Goal: Information Seeking & Learning: Learn about a topic

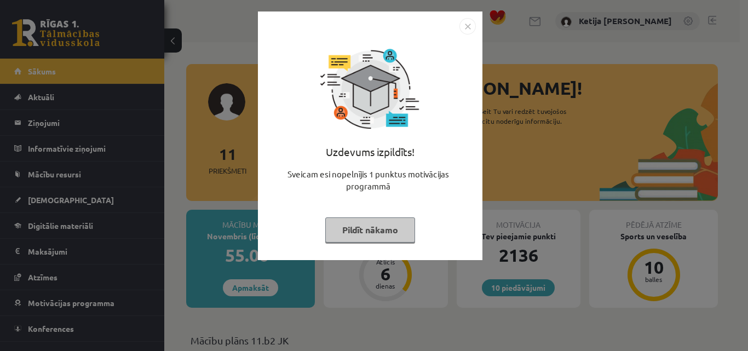
click at [379, 226] on button "Pildīt nākamo" at bounding box center [370, 230] width 90 height 25
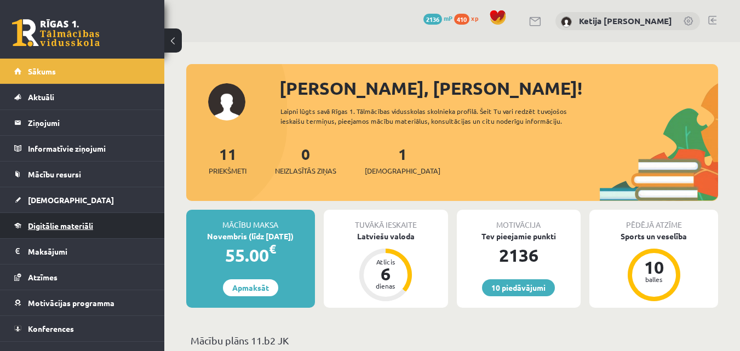
click at [105, 224] on link "Digitālie materiāli" at bounding box center [82, 225] width 136 height 25
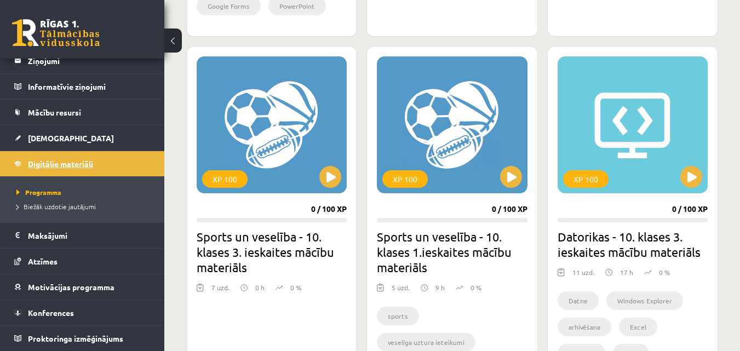
scroll to position [920, 0]
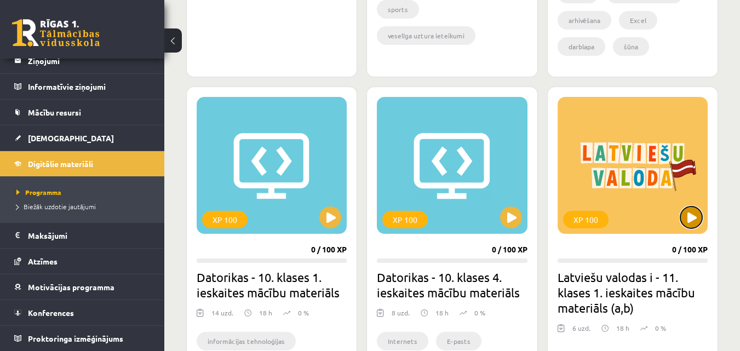
click at [690, 217] on button at bounding box center [692, 218] width 22 height 22
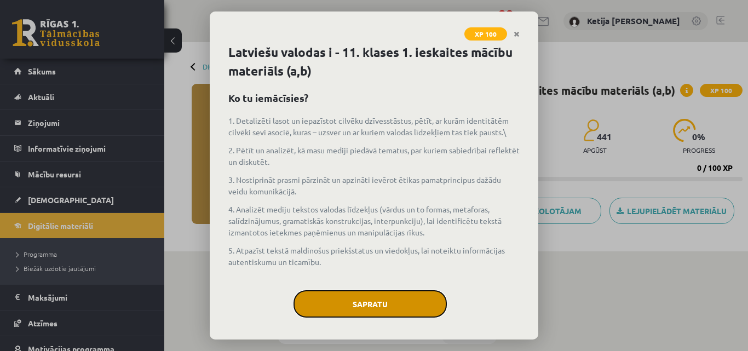
click at [409, 293] on button "Sapratu" at bounding box center [370, 303] width 153 height 27
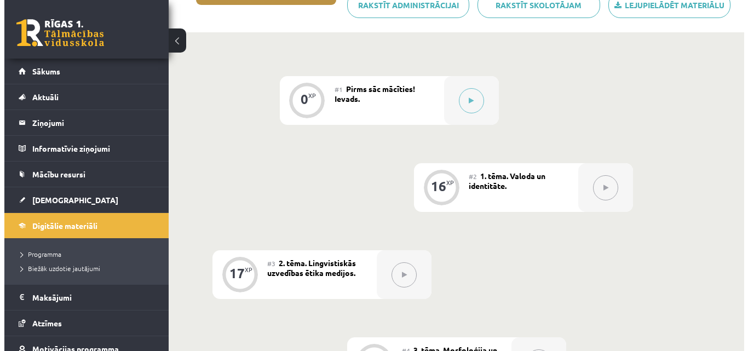
scroll to position [197, 0]
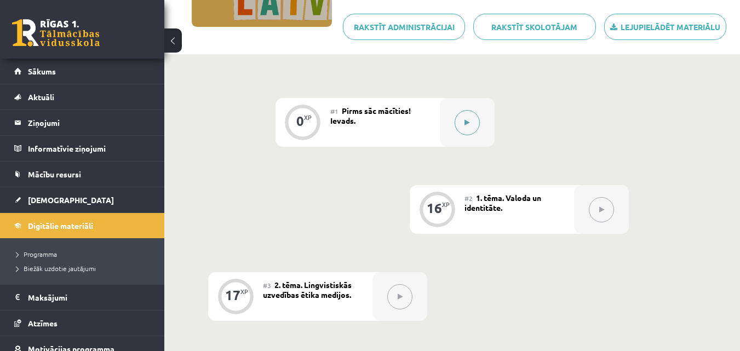
click at [463, 125] on button at bounding box center [467, 122] width 25 height 25
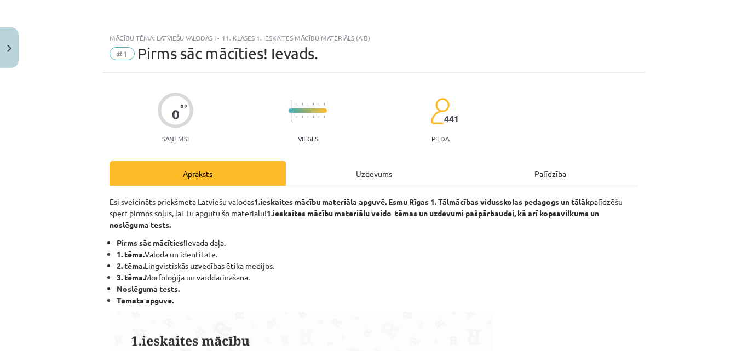
click at [374, 238] on li "Pirms sāc mācīties! Ievada daļa." at bounding box center [378, 243] width 522 height 12
click at [386, 178] on div "Uzdevums" at bounding box center [374, 173] width 176 height 25
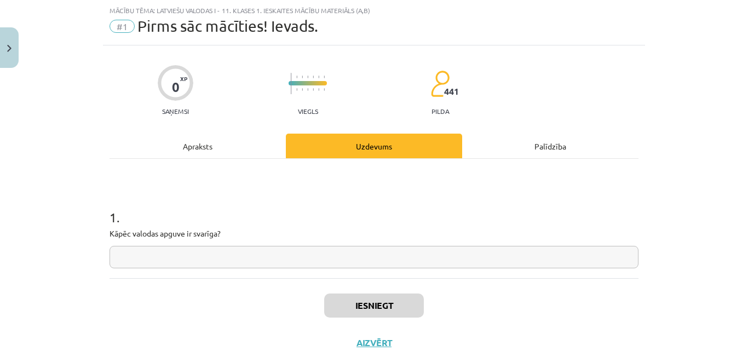
click at [223, 258] on input "text" at bounding box center [374, 257] width 529 height 22
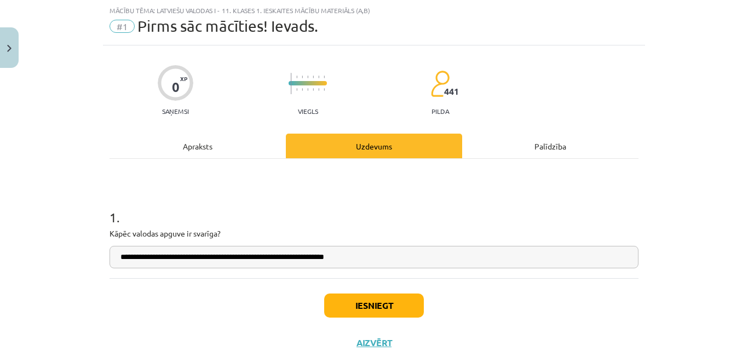
click at [376, 260] on input "**********" at bounding box center [374, 257] width 529 height 22
type input "**********"
click at [401, 308] on button "Iesniegt" at bounding box center [374, 306] width 100 height 24
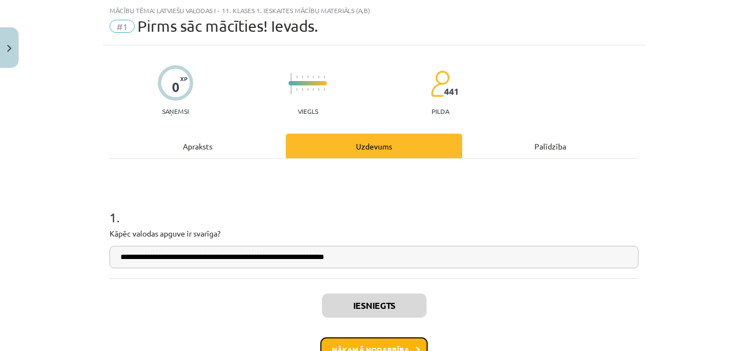
click at [409, 346] on button "Nākamā nodarbība" at bounding box center [374, 350] width 107 height 25
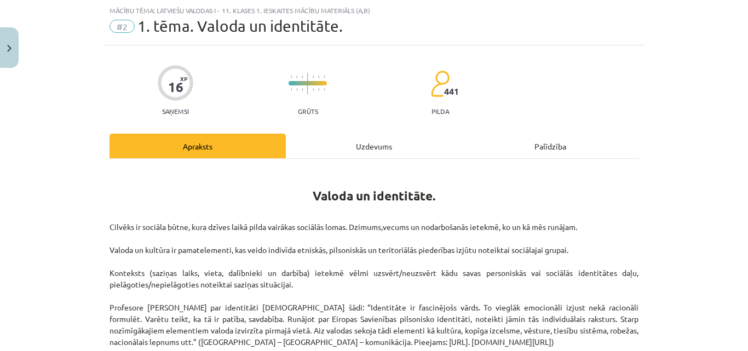
click at [513, 230] on p "Cilvēks ir sociāla būtne, kura dzīves laikā pilda vairākas sociālās lomas. Dzim…" at bounding box center [374, 324] width 529 height 207
click at [528, 184] on h1 "Valoda un identitāte." at bounding box center [374, 193] width 529 height 49
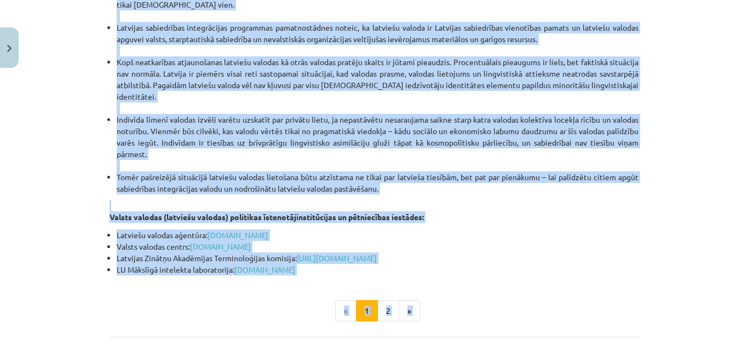
scroll to position [2357, 0]
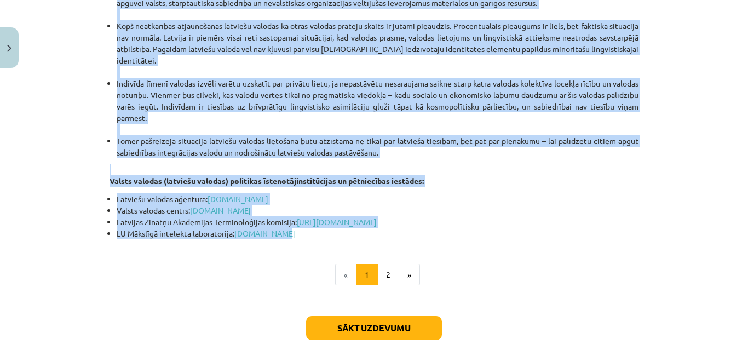
drag, startPoint x: 310, startPoint y: 32, endPoint x: 446, endPoint y: 176, distance: 198.4
copy div "Loremi do sitametcon. Adipisc el seddoei tempo, inci utlabo etdol magna aliquae…"
click at [380, 264] on button "2" at bounding box center [389, 275] width 22 height 22
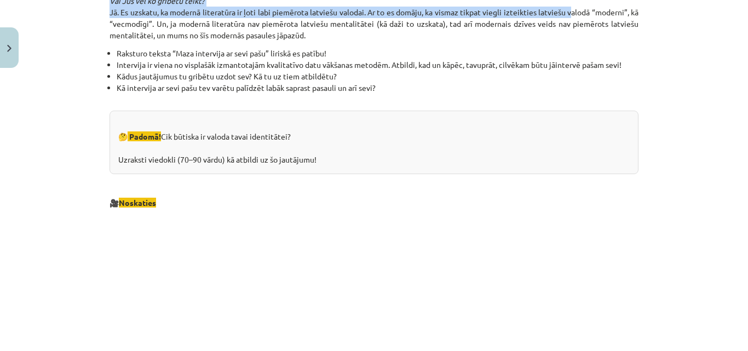
scroll to position [1002, 0]
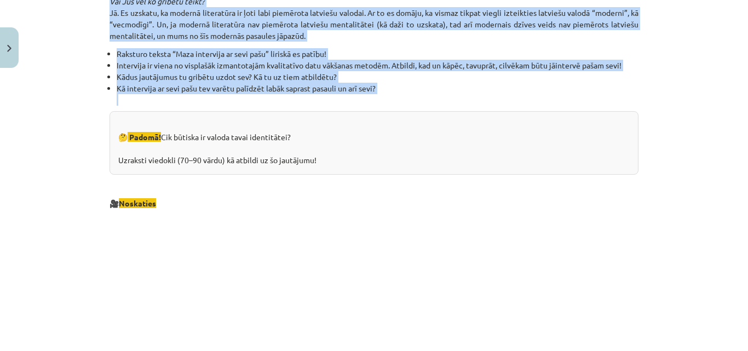
drag, startPoint x: 279, startPoint y: 15, endPoint x: 597, endPoint y: 101, distance: 329.9
copy div "Loremi – dolorsit ametcons adipiscin Elitsedd eiusmo te incidid ut laboreetdo m…"
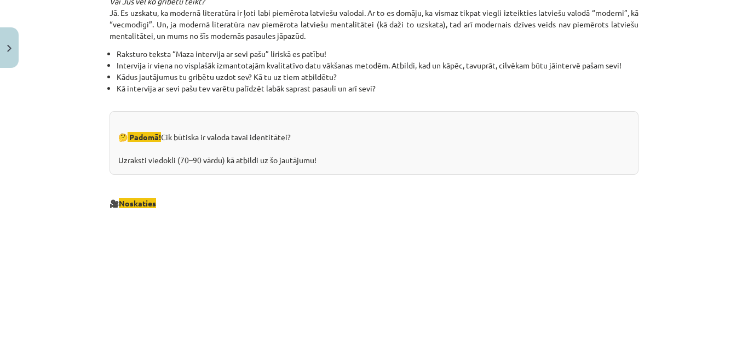
click at [130, 279] on p at bounding box center [374, 316] width 529 height 200
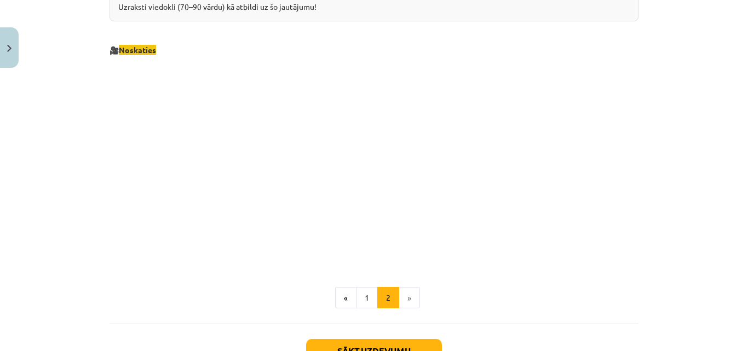
scroll to position [1177, 0]
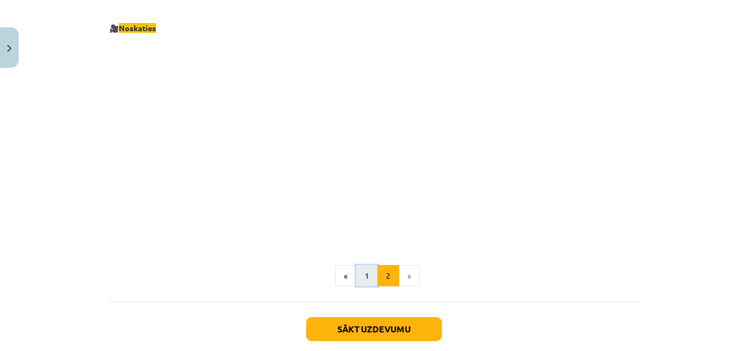
click at [365, 275] on button "1" at bounding box center [367, 276] width 22 height 22
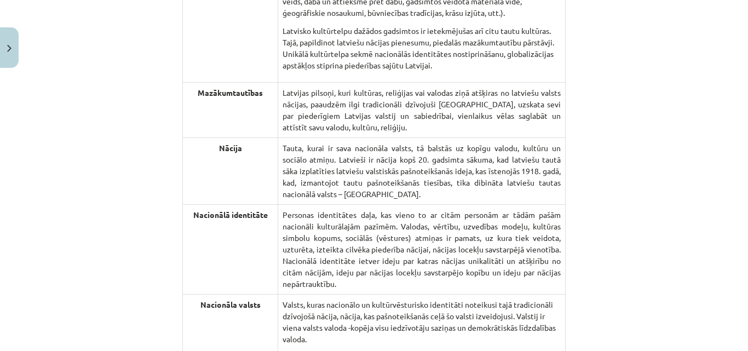
scroll to position [1667, 0]
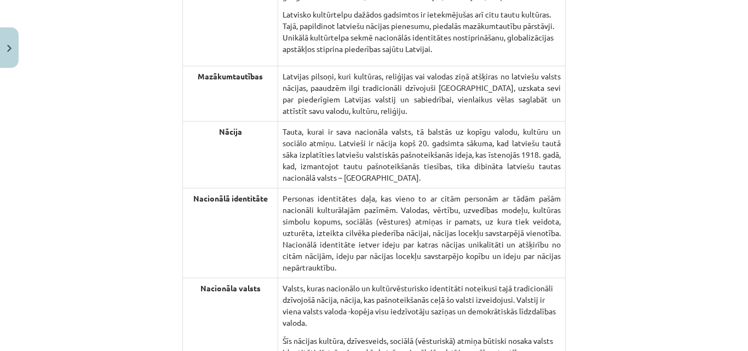
click at [657, 260] on div "Mācību tēma: Latviešu valodas i - 11. klases 1. ieskaites mācību materiāls (a,b…" at bounding box center [374, 175] width 748 height 351
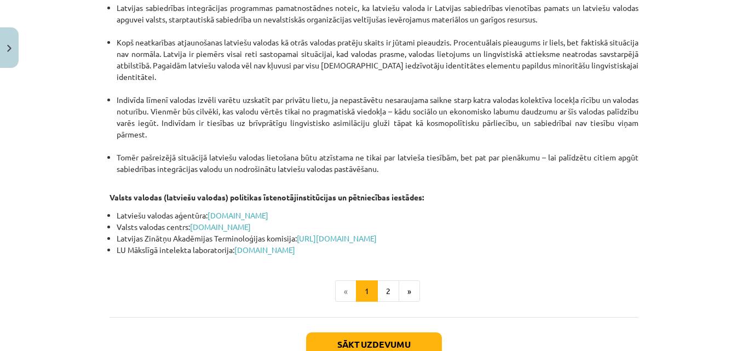
scroll to position [2357, 0]
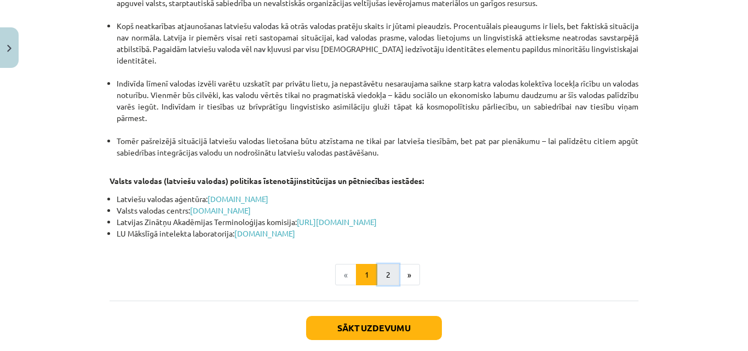
click at [378, 264] on button "2" at bounding box center [389, 275] width 22 height 22
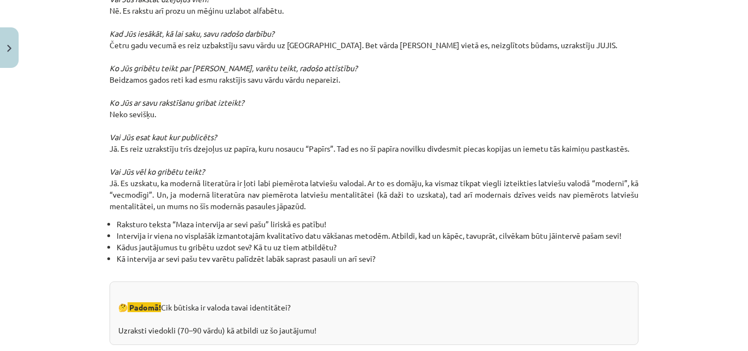
scroll to position [854, 0]
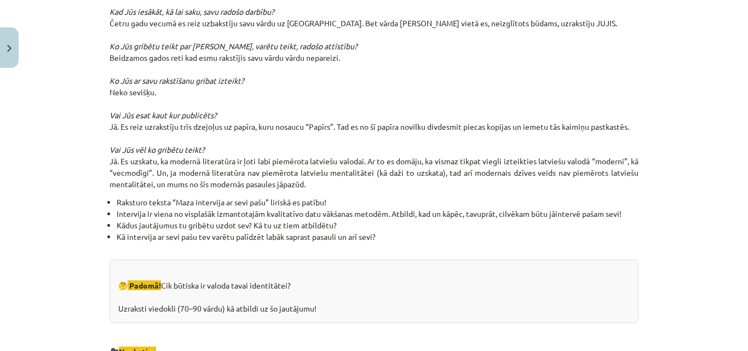
click at [331, 308] on div "🤔 Padomā! Cik būtiska ir valoda tavai identitātei? Uzraksti viedokli (70–90 vār…" at bounding box center [374, 292] width 529 height 64
click at [76, 299] on div "Mācību tēma: Latviešu valodas i - 11. klases 1. ieskaites mācību materiāls (a,b…" at bounding box center [374, 175] width 748 height 351
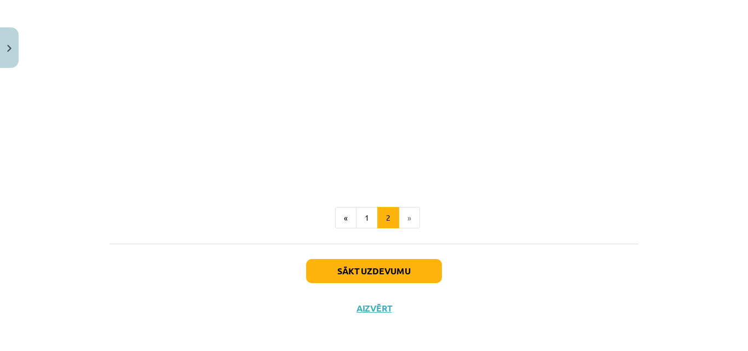
scroll to position [1239, 0]
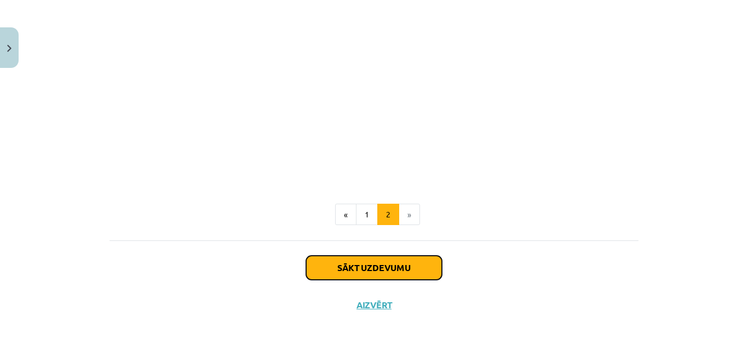
click at [419, 267] on button "Sākt uzdevumu" at bounding box center [374, 268] width 136 height 24
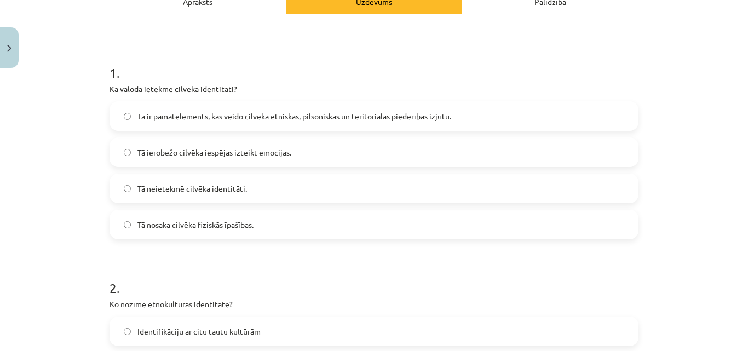
scroll to position [177, 0]
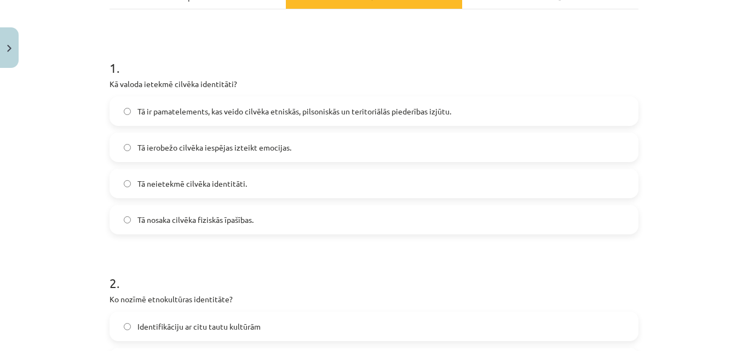
click at [573, 107] on label "Tā ir pamatelements, kas veido cilvēka etniskās, pilsoniskās un teritoriālās pi…" at bounding box center [374, 111] width 527 height 27
click at [654, 144] on div "Mācību tēma: Latviešu valodas i - 11. klases 1. ieskaites mācību materiāls (a,b…" at bounding box center [374, 175] width 748 height 351
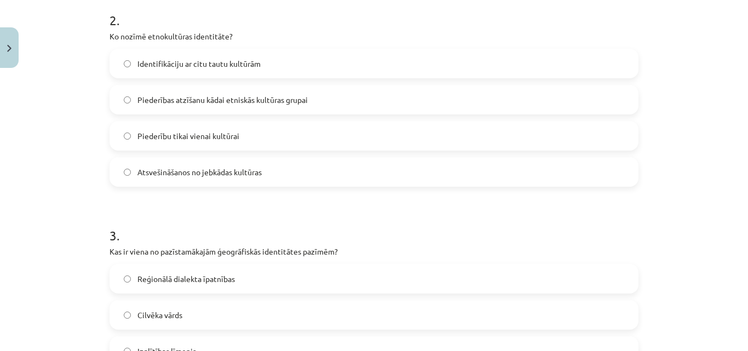
scroll to position [462, 0]
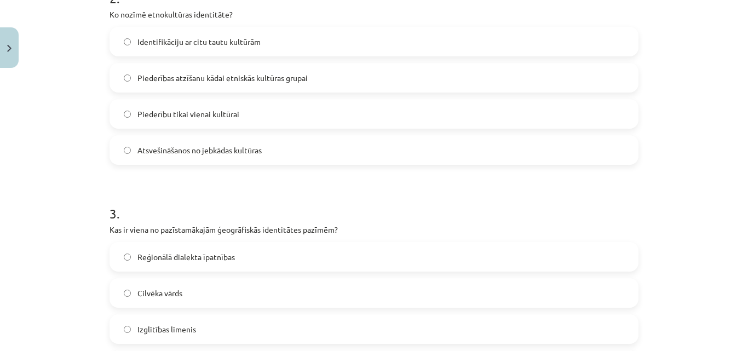
click at [461, 78] on label "Piederības atzīšanu kādai etniskās kultūras grupai" at bounding box center [374, 77] width 527 height 27
click at [476, 191] on h1 "3 ." at bounding box center [374, 204] width 529 height 34
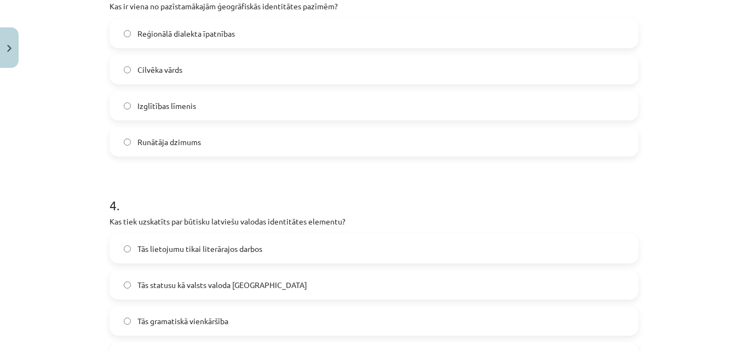
scroll to position [690, 0]
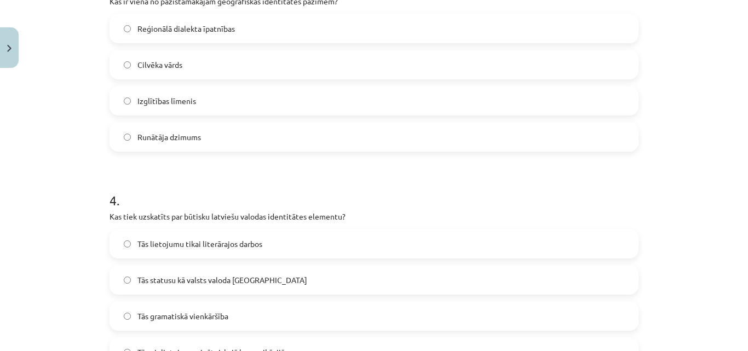
click at [347, 28] on label "Reģionālā dialekta īpatnības" at bounding box center [374, 28] width 527 height 27
click at [386, 190] on h1 "4 ." at bounding box center [374, 191] width 529 height 34
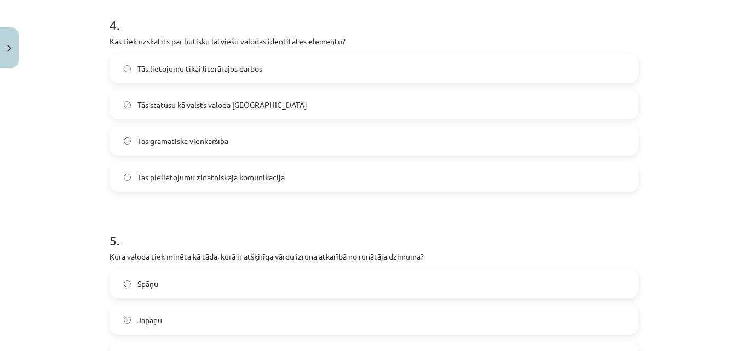
scroll to position [897, 0]
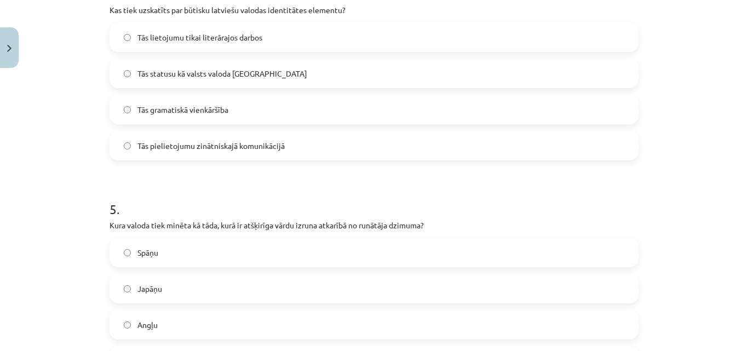
click at [609, 62] on label "Tās statusu kā valsts valoda [GEOGRAPHIC_DATA]" at bounding box center [374, 73] width 527 height 27
click at [676, 85] on div "Mācību tēma: Latviešu valodas i - 11. klases 1. ieskaites mācību materiāls (a,b…" at bounding box center [374, 175] width 748 height 351
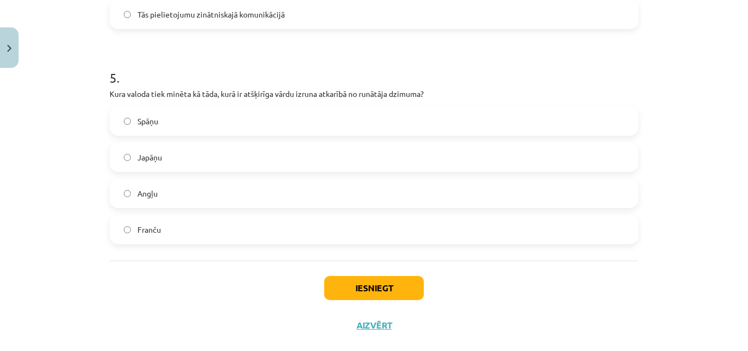
scroll to position [1049, 0]
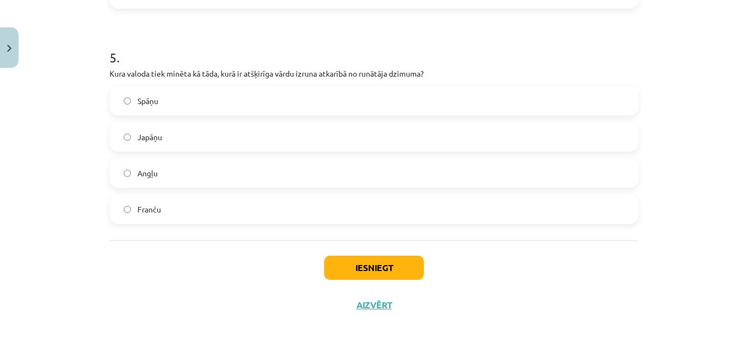
click at [707, 216] on div "Mācību tēma: Latviešu valodas i - 11. klases 1. ieskaites mācību materiāls (a,b…" at bounding box center [374, 175] width 748 height 351
click at [523, 146] on label "Japāņu" at bounding box center [374, 136] width 527 height 27
click at [656, 178] on div "Mācību tēma: Latviešu valodas i - 11. klases 1. ieskaites mācību materiāls (a,b…" at bounding box center [374, 175] width 748 height 351
click at [378, 269] on button "Iesniegt" at bounding box center [374, 268] width 100 height 24
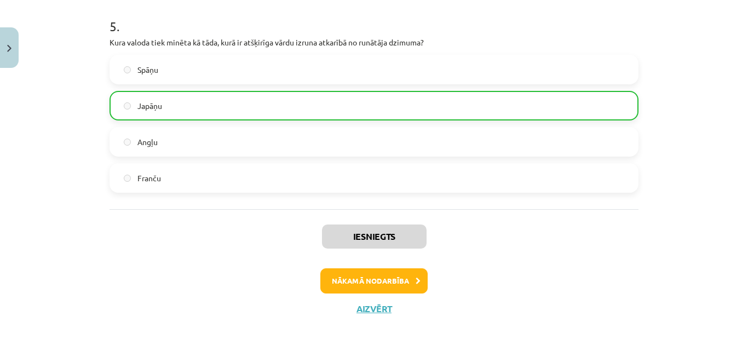
scroll to position [1084, 0]
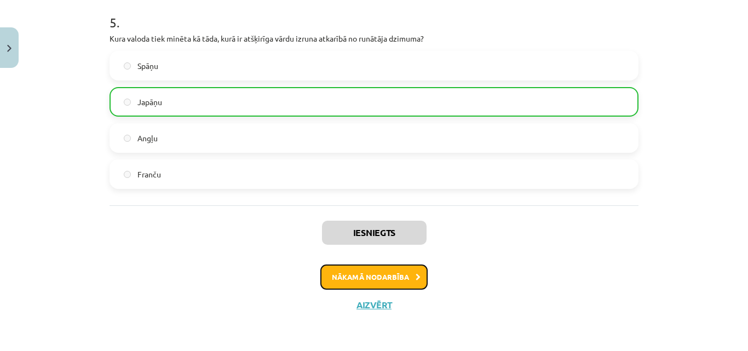
click at [409, 275] on button "Nākamā nodarbība" at bounding box center [374, 277] width 107 height 25
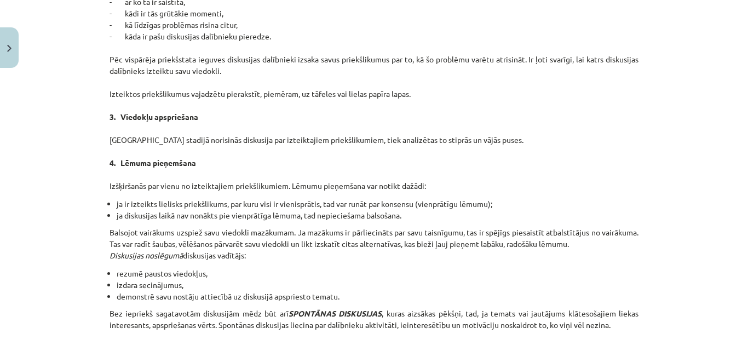
scroll to position [1042, 0]
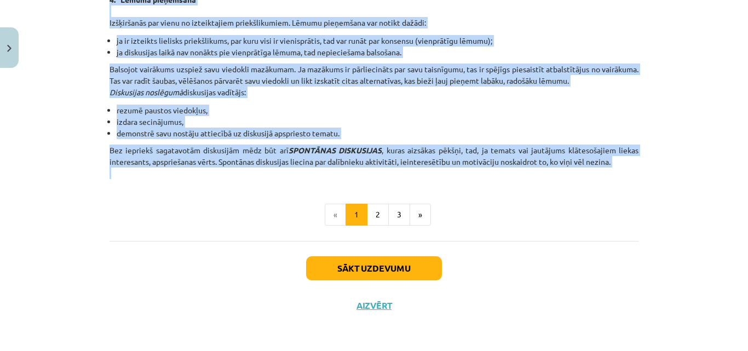
drag, startPoint x: 259, startPoint y: 98, endPoint x: 617, endPoint y: 170, distance: 364.9
copy div "Loremipsumdol sitametco adipi elitsed. DOEIUS te incididun utlaboreetd magnaali…"
click at [369, 216] on button "2" at bounding box center [378, 215] width 22 height 22
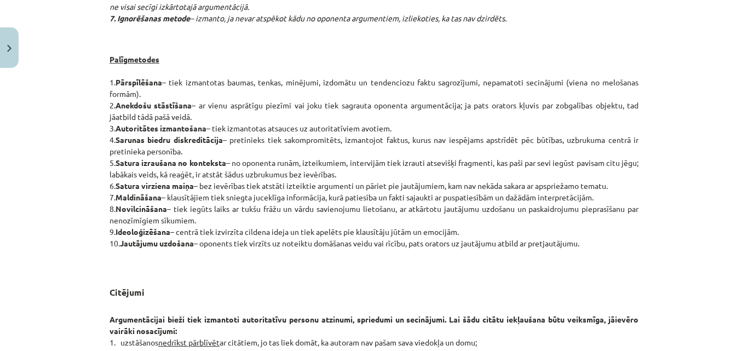
scroll to position [931, 0]
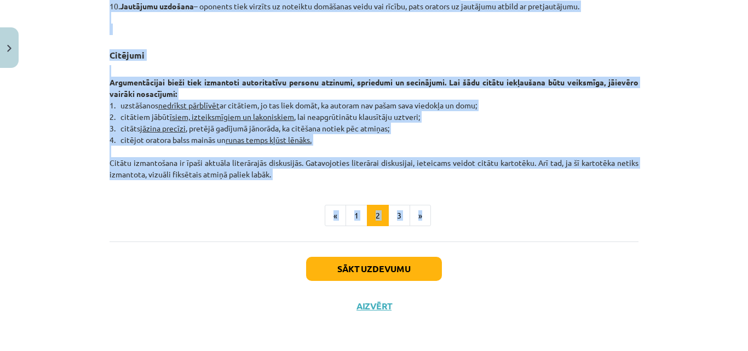
drag, startPoint x: 338, startPoint y: 28, endPoint x: 510, endPoint y: 183, distance: 231.6
copy div "Loremipsu dolor Sitametcon adi eli seddoeiusmo, temporinci, utlaboreetdo, magna…"
click at [394, 218] on button "3" at bounding box center [399, 216] width 22 height 22
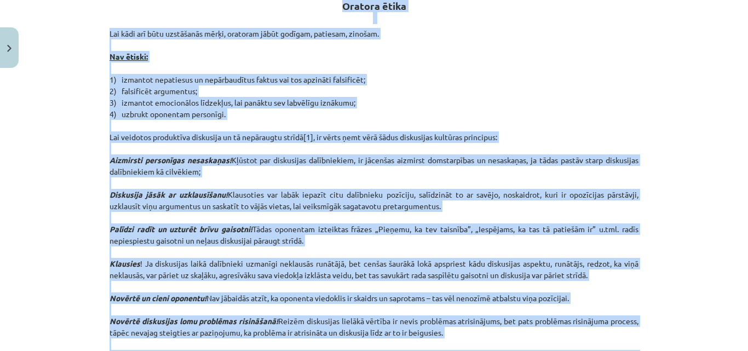
scroll to position [196, 0]
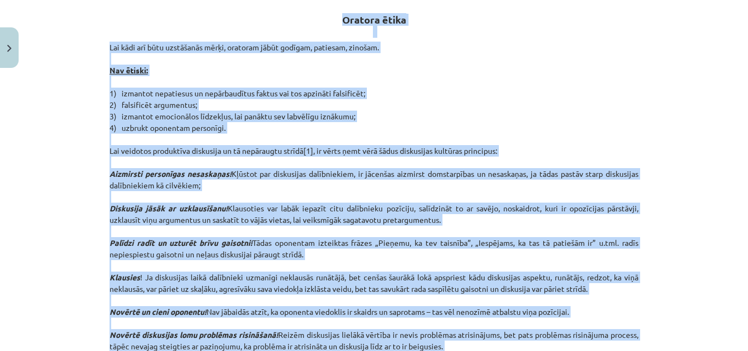
click at [58, 90] on div "Mācību tēma: Latviešu valodas i - 11. klases 1. ieskaites mācību materiāls (a,b…" at bounding box center [374, 175] width 748 height 351
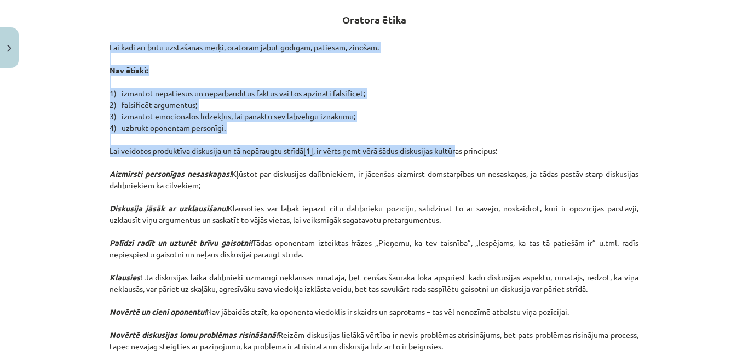
drag, startPoint x: 100, startPoint y: 48, endPoint x: 451, endPoint y: 147, distance: 364.9
click at [443, 102] on p "Lai kādi arī būtu uzstāšanās mērķi, oratoram jābūt godīgam, patiesam, zinošam. …" at bounding box center [374, 237] width 529 height 391
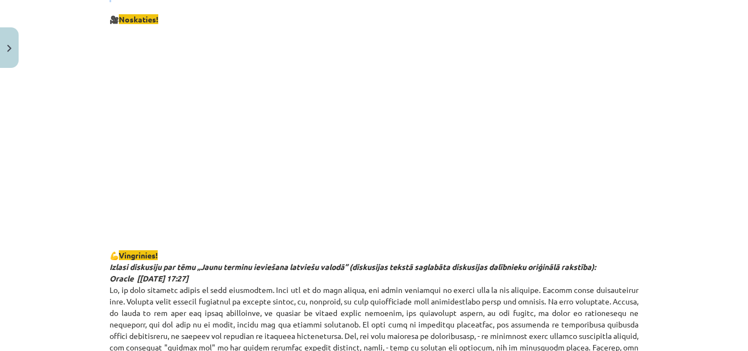
scroll to position [677, 0]
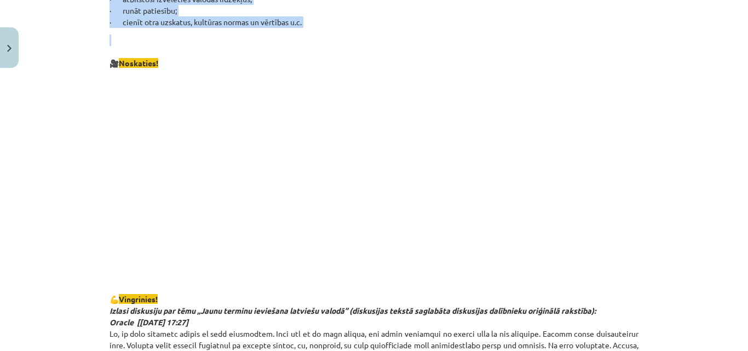
drag, startPoint x: 330, startPoint y: 16, endPoint x: 254, endPoint y: 31, distance: 78.1
copy div "Loremip dolor Sit amet con adip elitseddoe tempo, incididu utlab etdolor, magna…"
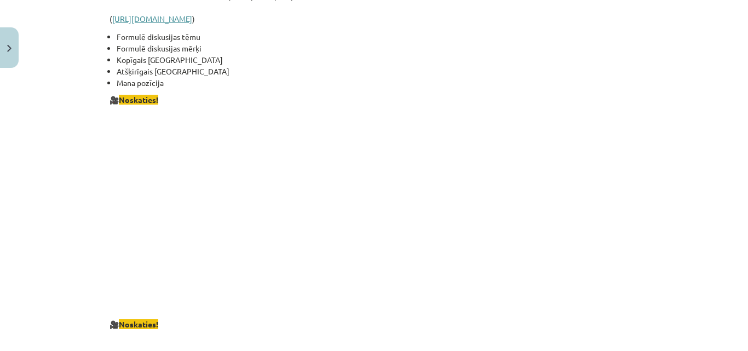
scroll to position [1711, 0]
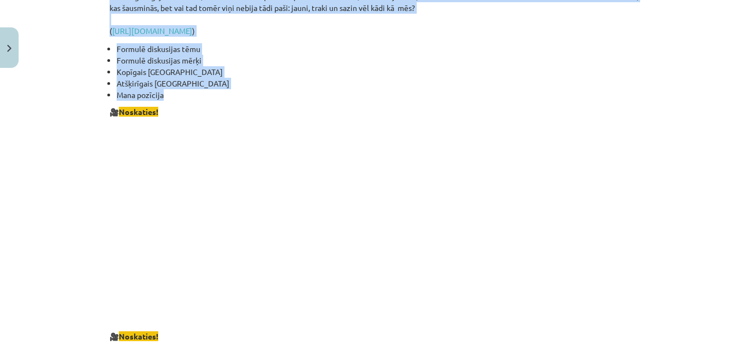
drag, startPoint x: 104, startPoint y: 60, endPoint x: 300, endPoint y: 83, distance: 198.1
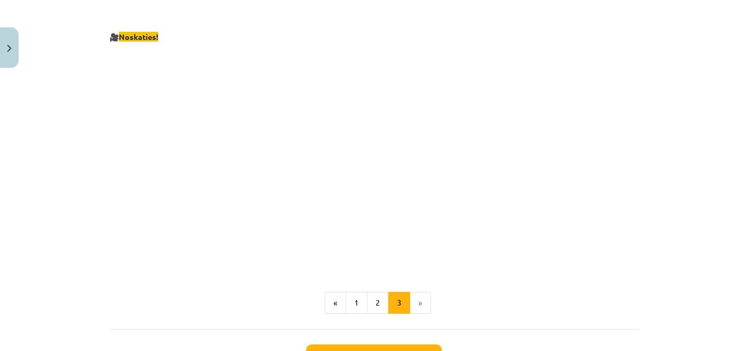
scroll to position [2018, 0]
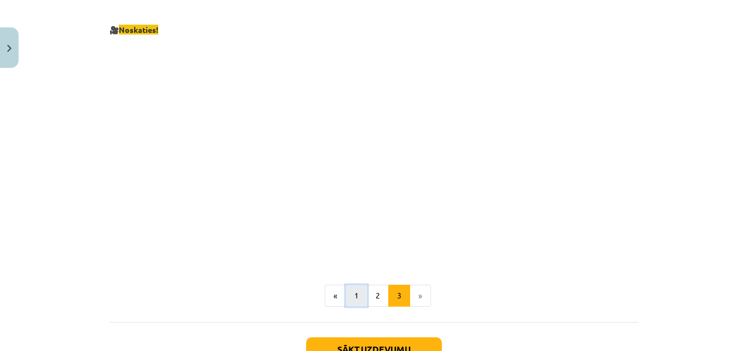
click at [350, 288] on button "1" at bounding box center [357, 296] width 22 height 22
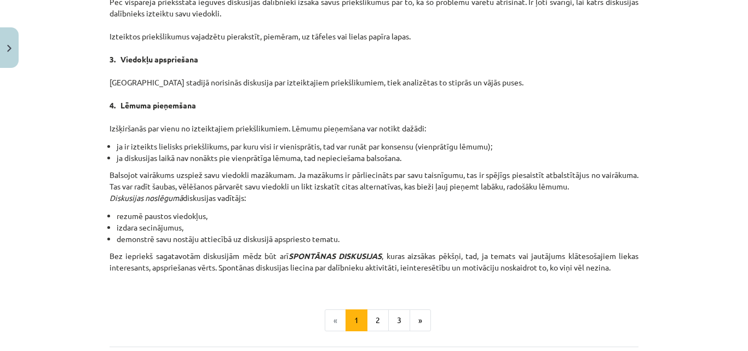
scroll to position [941, 0]
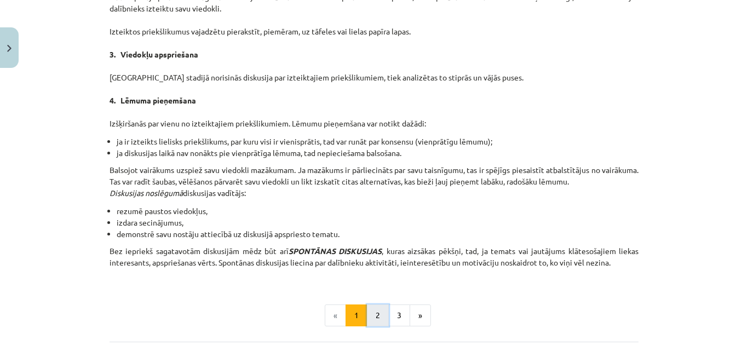
click at [371, 312] on button "2" at bounding box center [378, 316] width 22 height 22
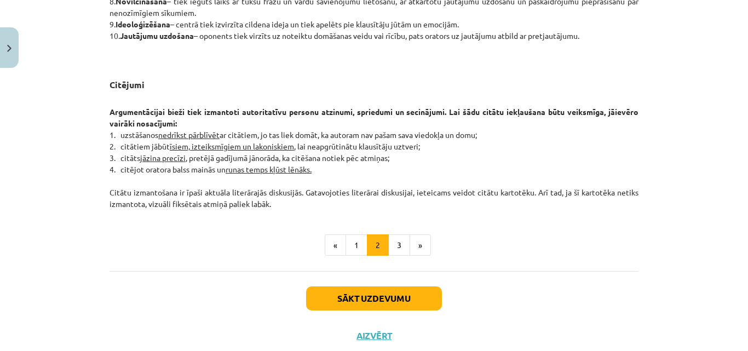
scroll to position [923, 0]
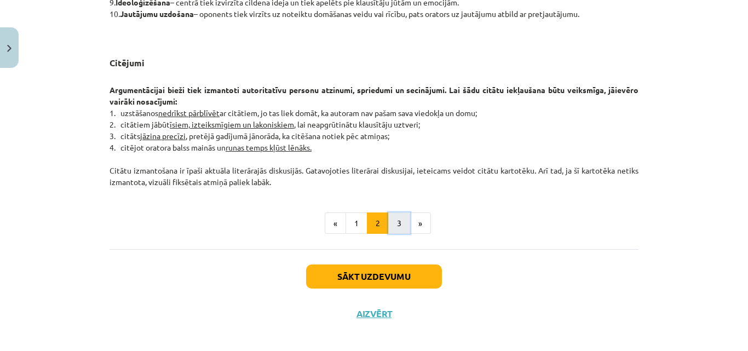
click at [397, 220] on button "3" at bounding box center [399, 224] width 22 height 22
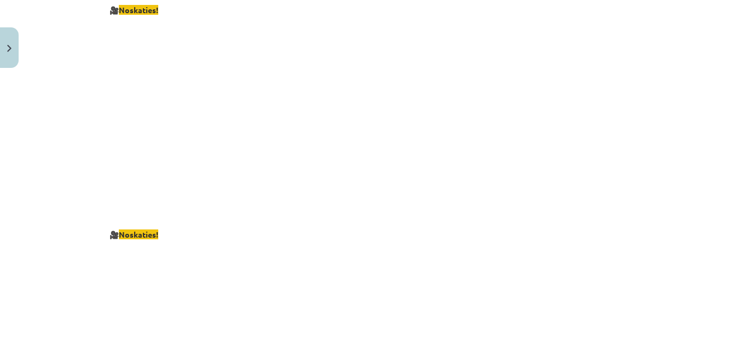
scroll to position [2090, 0]
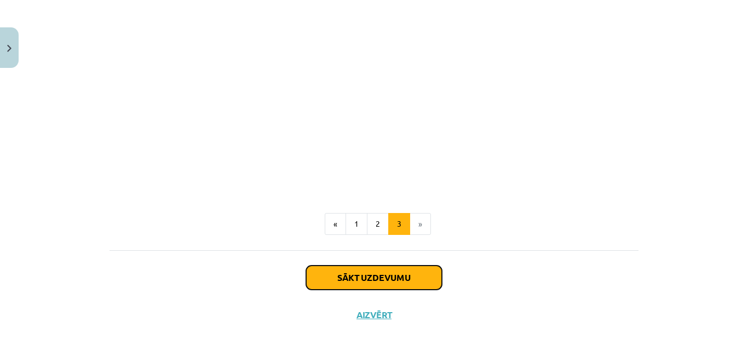
click at [421, 268] on button "Sākt uzdevumu" at bounding box center [374, 278] width 136 height 24
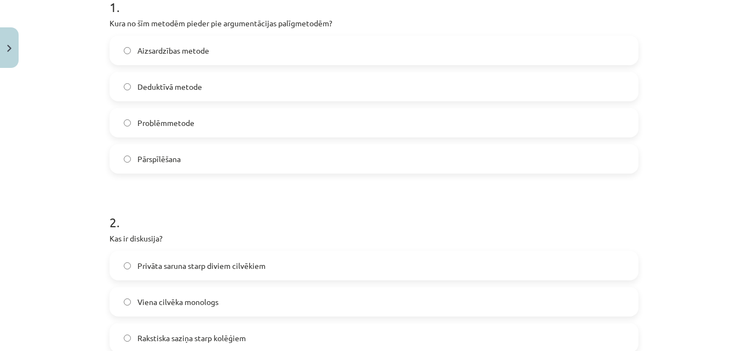
scroll to position [243, 0]
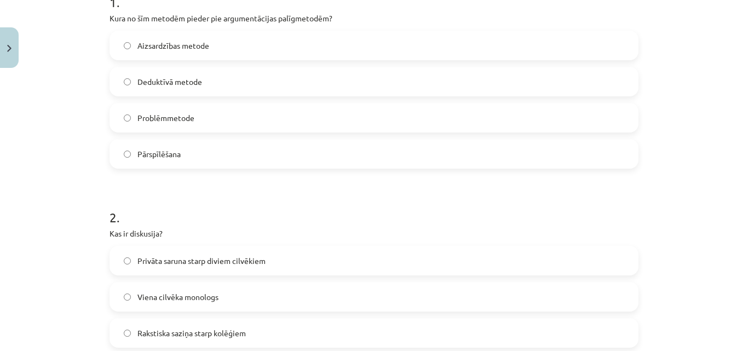
click at [74, 110] on div "Mācību tēma: Latviešu valodas i - 11. klases 1. ieskaites mācību materiāls (a,b…" at bounding box center [374, 175] width 748 height 351
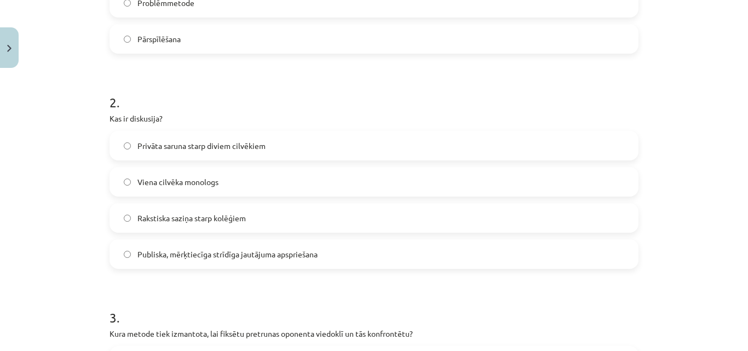
scroll to position [380, 0]
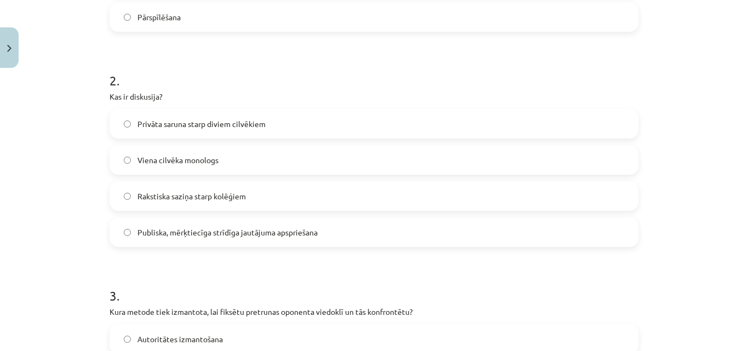
click at [588, 232] on label "Publiska, mērķtiecīga strīdīga jautājuma apspriešana" at bounding box center [374, 232] width 527 height 27
click at [687, 273] on div "Mācību tēma: Latviešu valodas i - 11. klases 1. ieskaites mācību materiāls (a,b…" at bounding box center [374, 175] width 748 height 351
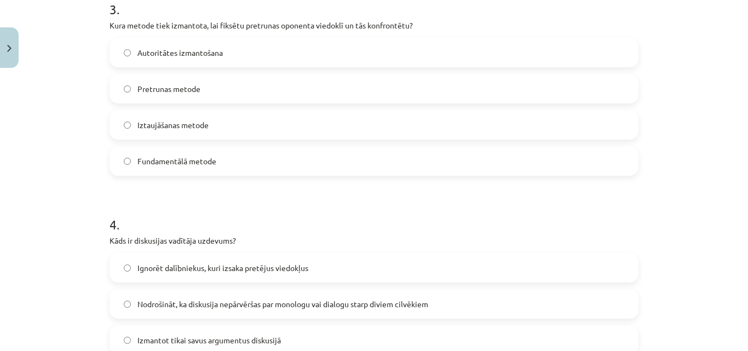
scroll to position [688, 0]
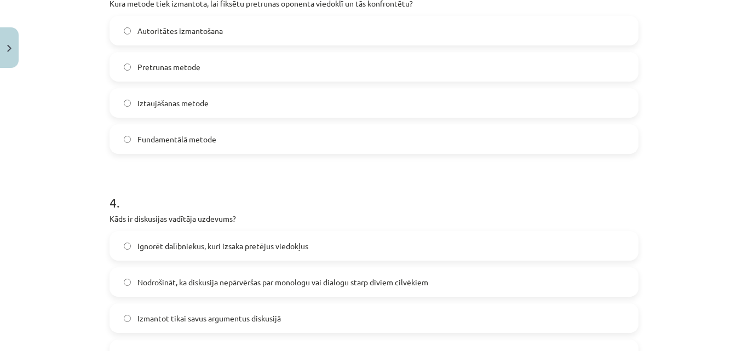
click at [82, 170] on div "Mācību tēma: Latviešu valodas i - 11. klases 1. ieskaites mācību materiāls (a,b…" at bounding box center [374, 175] width 748 height 351
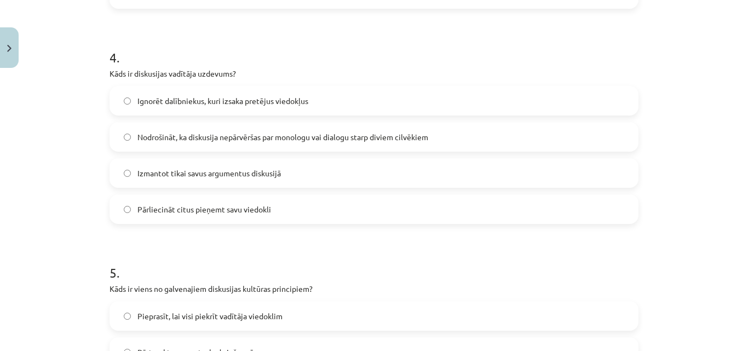
scroll to position [842, 0]
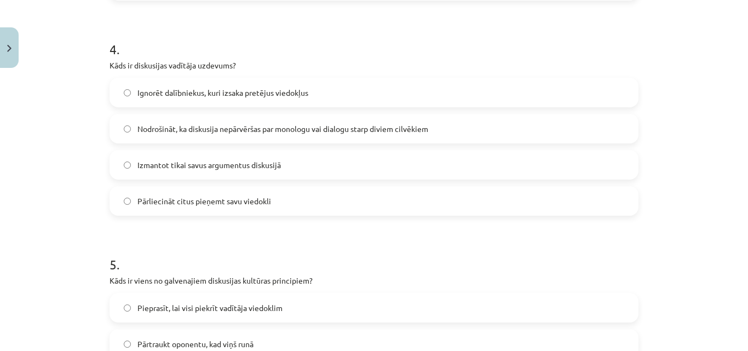
click at [122, 123] on label "Nodrošināt, ka diskusija nepārvēršas par monologu vai dialogu starp diviem cilv…" at bounding box center [374, 128] width 527 height 27
click at [676, 273] on div "Mācību tēma: Latviešu valodas i - 11. klases 1. ieskaites mācību materiāls (a,b…" at bounding box center [374, 175] width 748 height 351
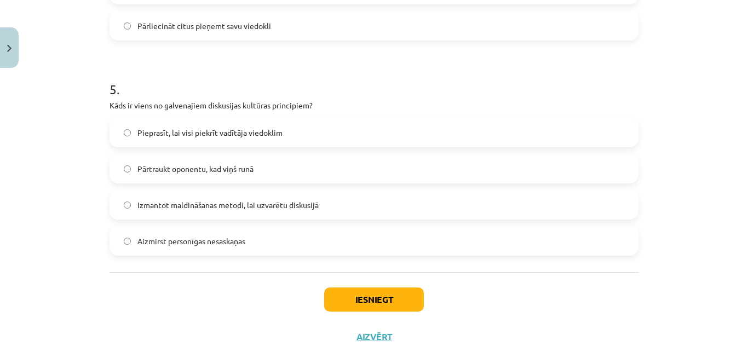
scroll to position [1039, 0]
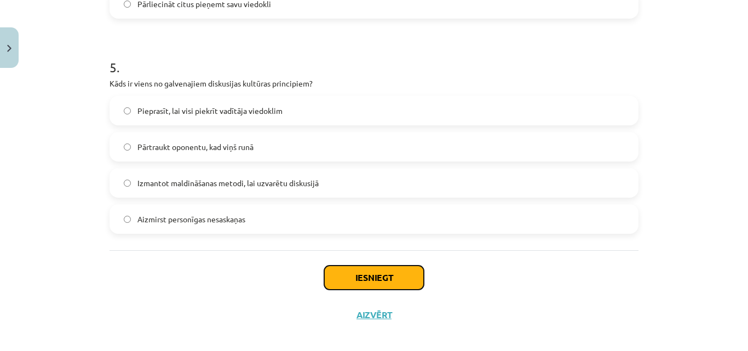
click at [371, 278] on button "Iesniegt" at bounding box center [374, 278] width 100 height 24
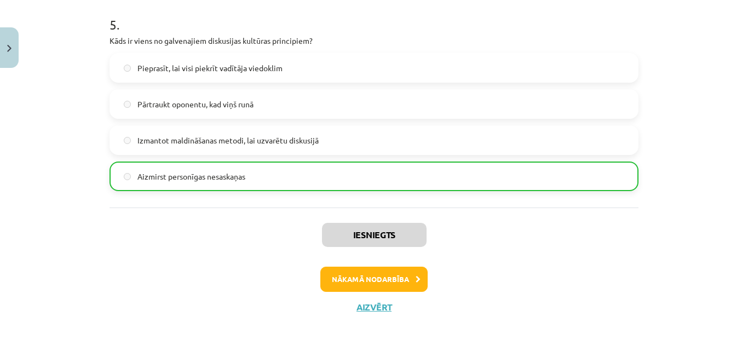
scroll to position [1084, 0]
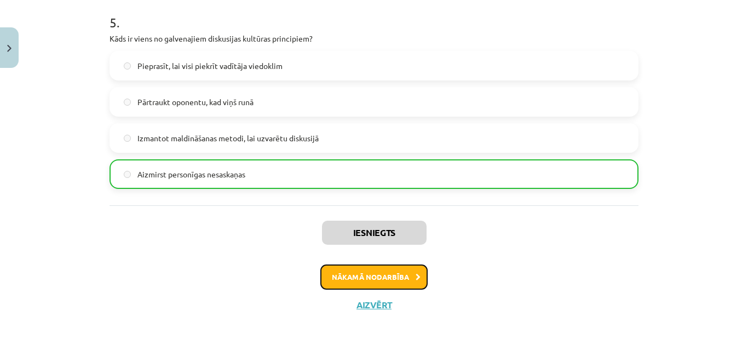
click at [346, 279] on button "Nākamā nodarbība" at bounding box center [374, 277] width 107 height 25
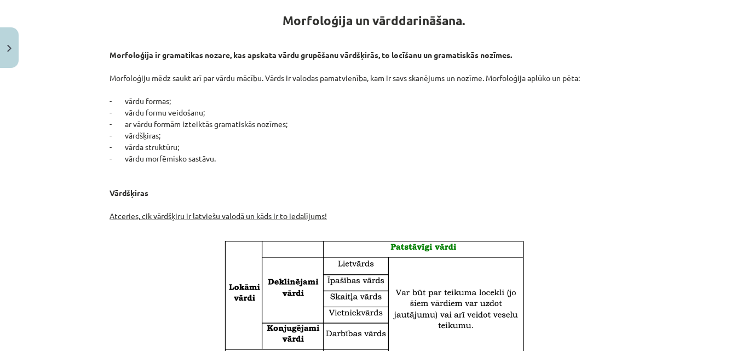
scroll to position [225, 0]
